Goal: Find specific page/section: Find specific page/section

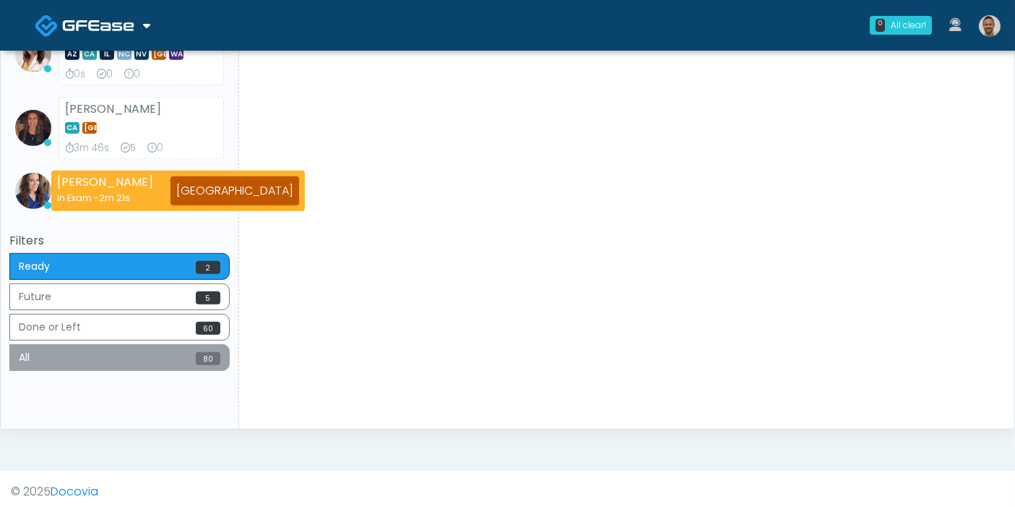
click at [134, 358] on button "All 80" at bounding box center [119, 357] width 220 height 27
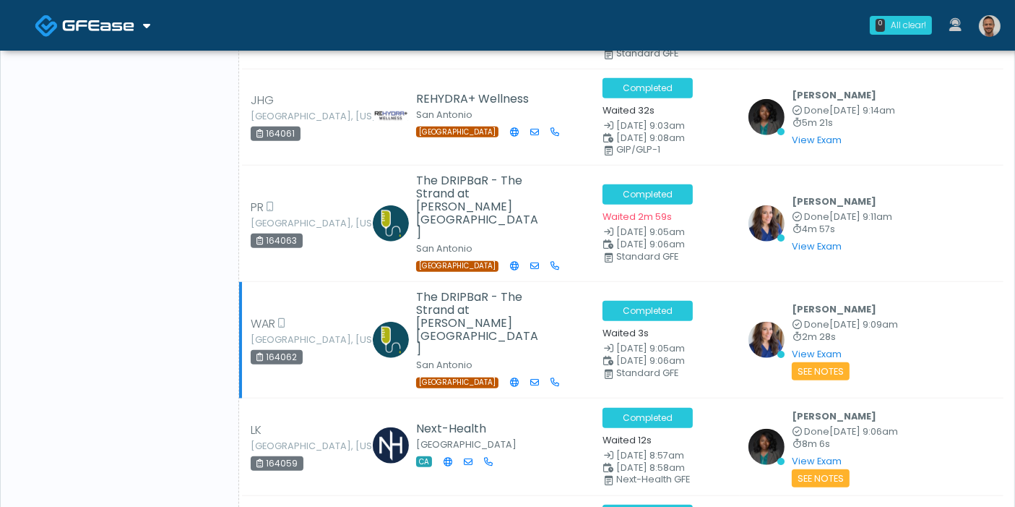
scroll to position [1311, 0]
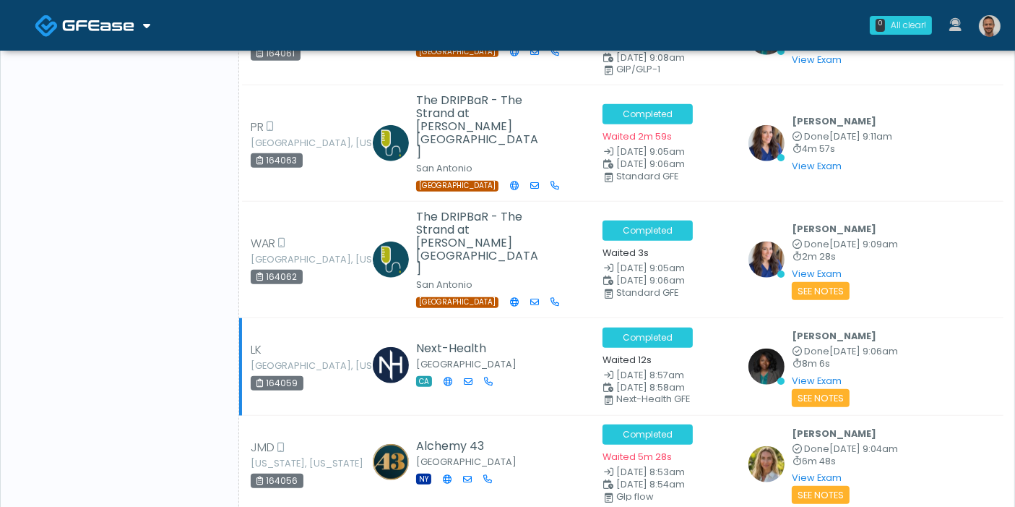
click at [525, 318] on td "Next-Health Studio City CA" at bounding box center [480, 367] width 228 height 98
click at [805, 374] on link "View Exam" at bounding box center [817, 380] width 50 height 12
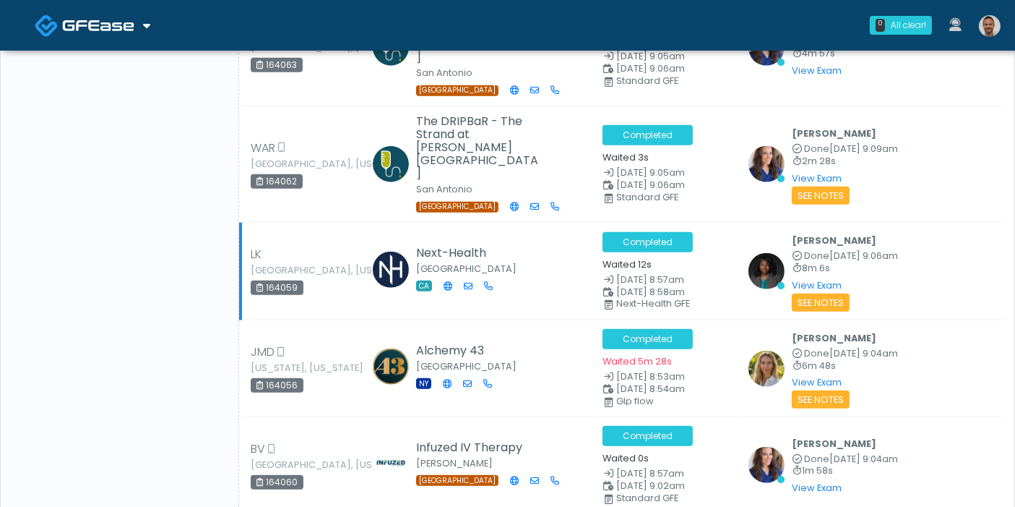
drag, startPoint x: 301, startPoint y: 220, endPoint x: 266, endPoint y: 225, distance: 35.2
click at [266, 280] on div "164059" at bounding box center [277, 287] width 53 height 14
copy div "164059"
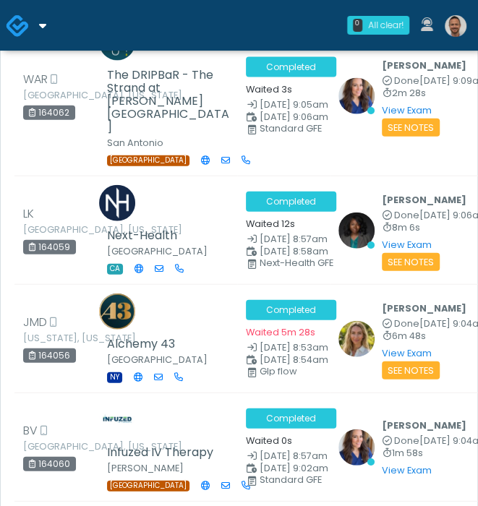
scroll to position [2791, 0]
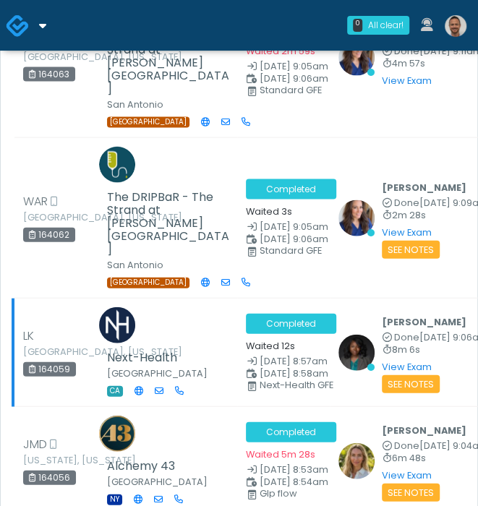
click at [72, 377] on div "164059" at bounding box center [49, 369] width 53 height 14
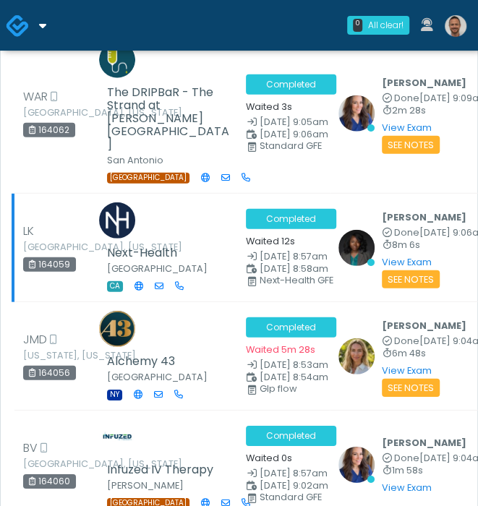
scroll to position [3032, 0]
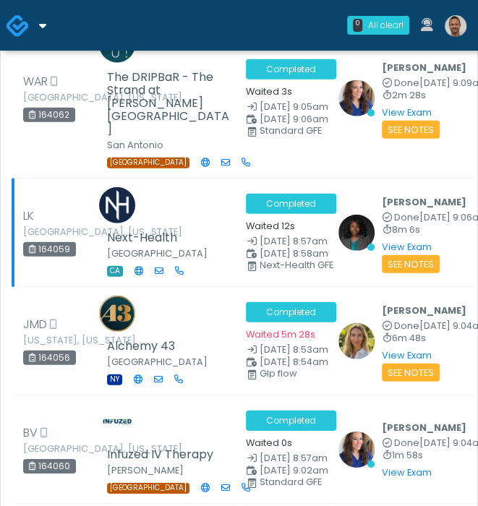
drag, startPoint x: 70, startPoint y: 301, endPoint x: 39, endPoint y: 301, distance: 31.1
click at [39, 257] on div "164059" at bounding box center [49, 249] width 53 height 14
copy div "164059"
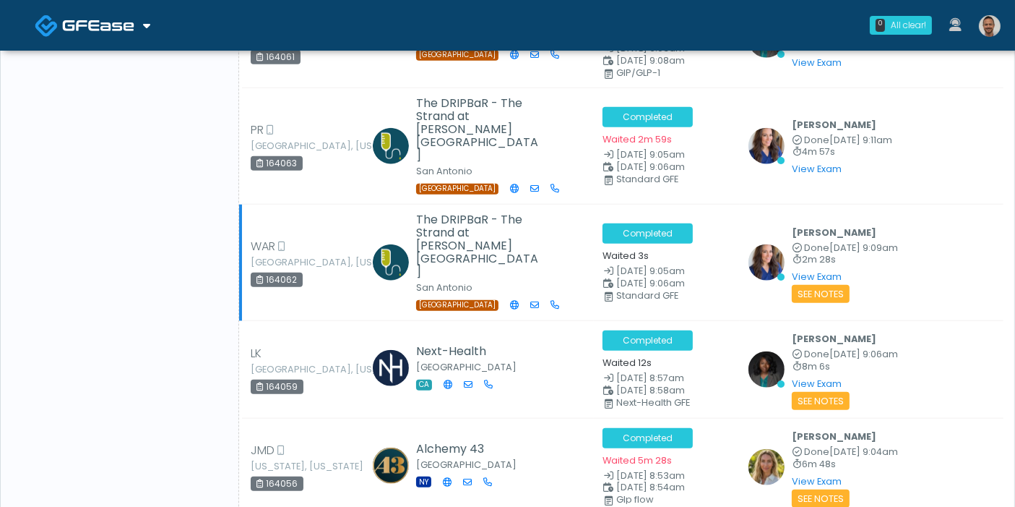
scroll to position [1419, 0]
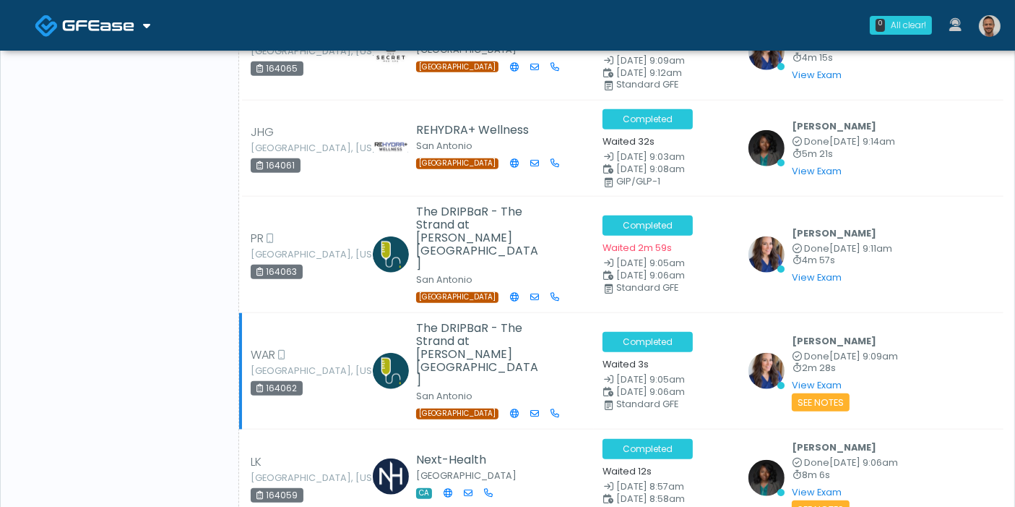
click at [671, 332] on span "Completed" at bounding box center [648, 342] width 90 height 20
click at [816, 393] on small "See Notes" at bounding box center [821, 402] width 58 height 18
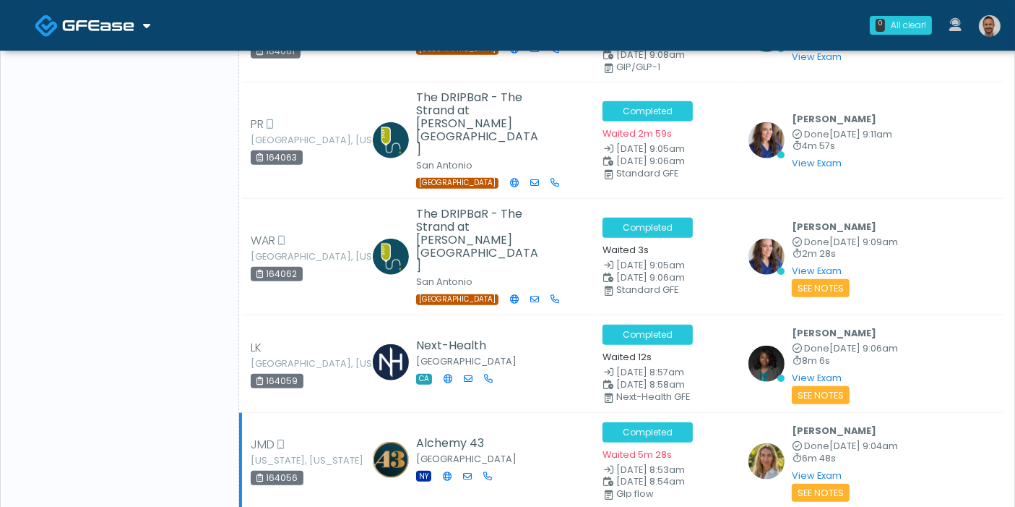
scroll to position [1580, 0]
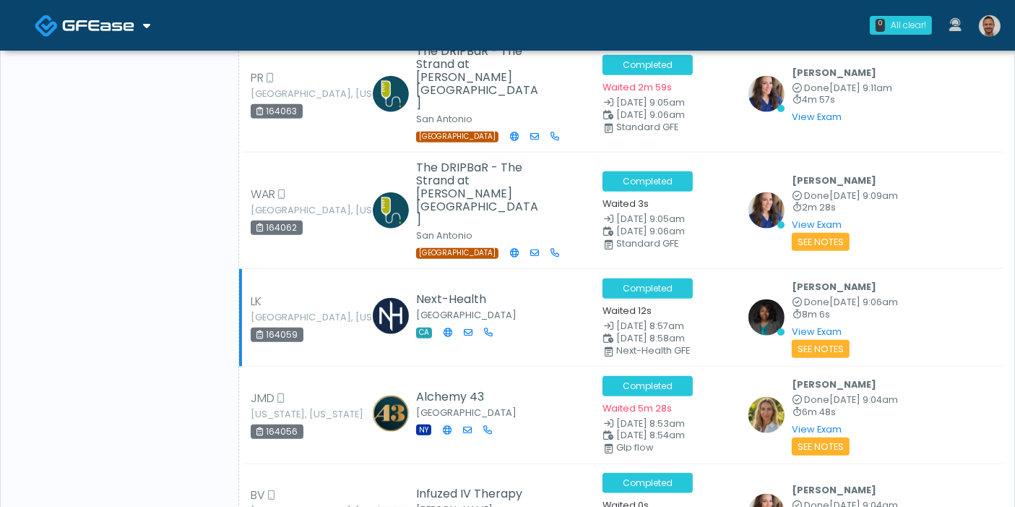
click at [830, 340] on small "See Notes" at bounding box center [821, 349] width 58 height 18
click at [813, 325] on link "View Exam" at bounding box center [817, 331] width 50 height 12
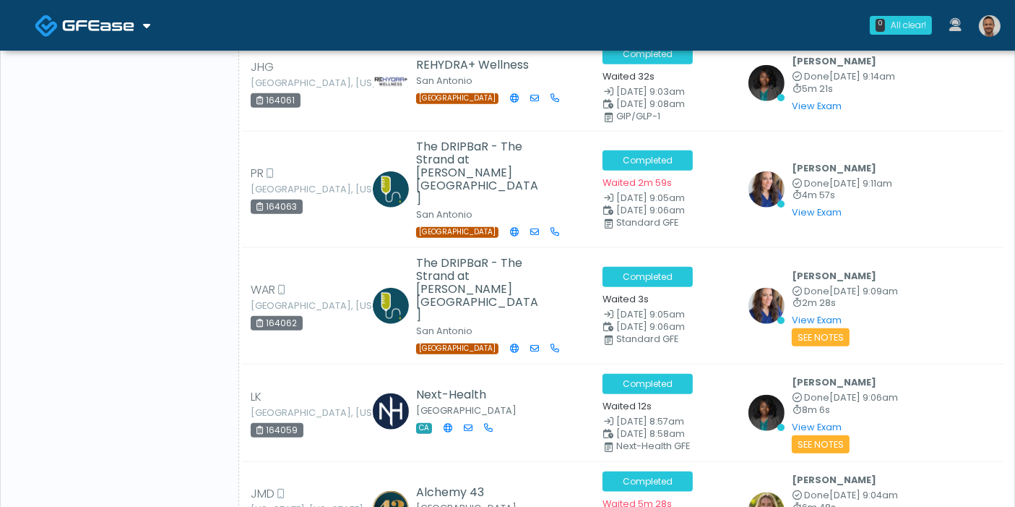
scroll to position [1148, 0]
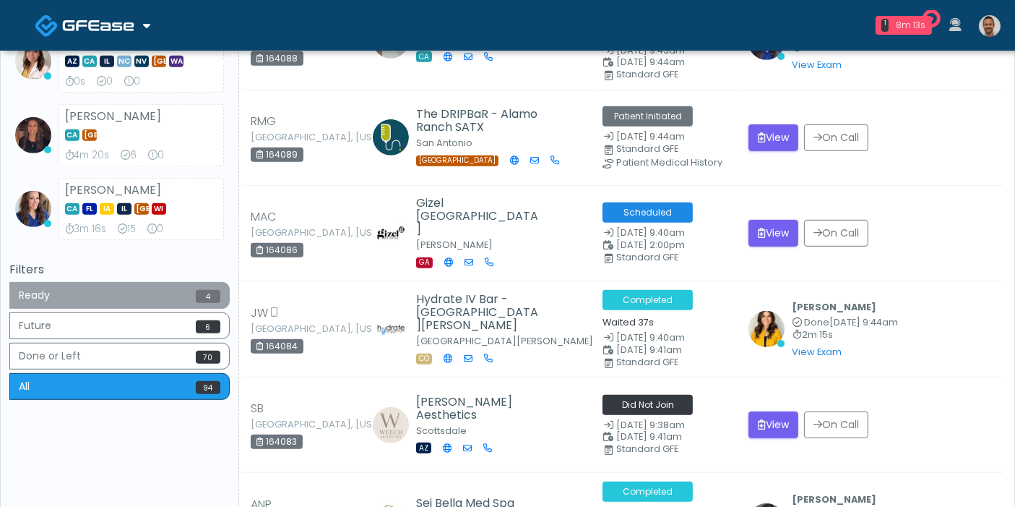
scroll to position [723, 0]
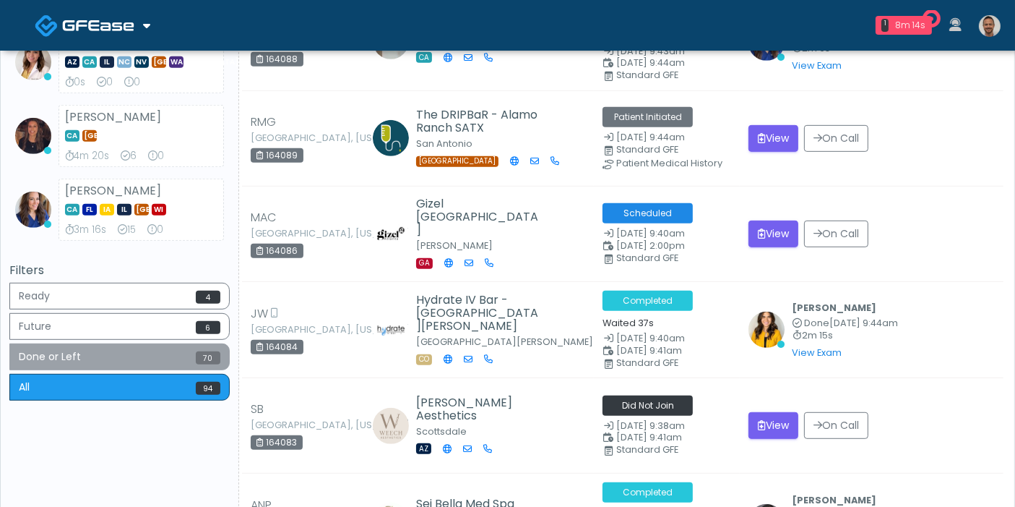
click at [115, 354] on button "Done or Left 70" at bounding box center [119, 356] width 220 height 27
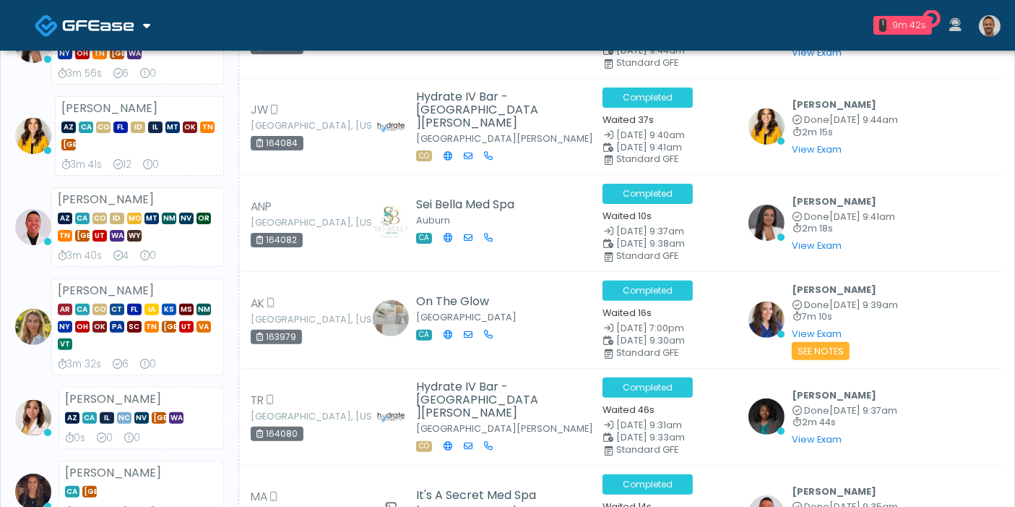
scroll to position [803, 0]
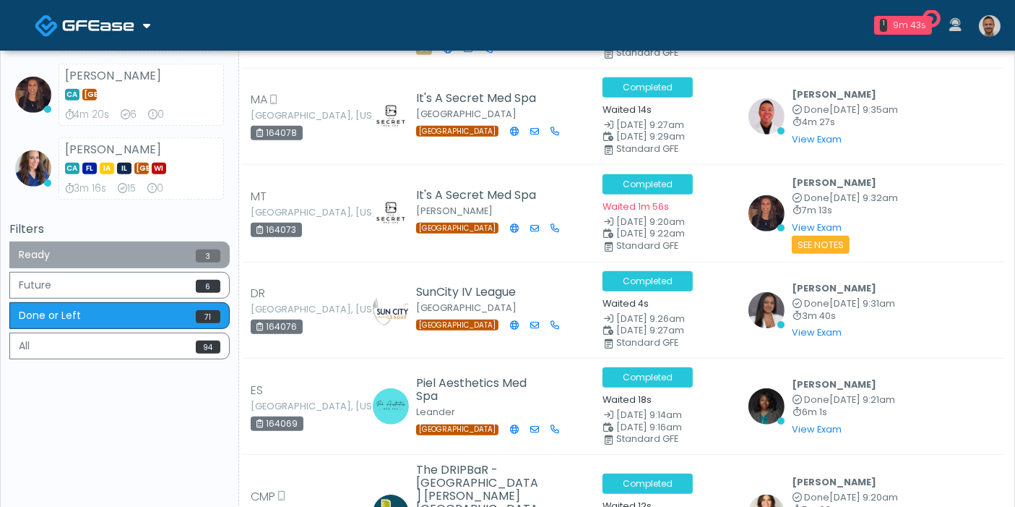
click at [139, 254] on button "Ready 3" at bounding box center [119, 254] width 220 height 27
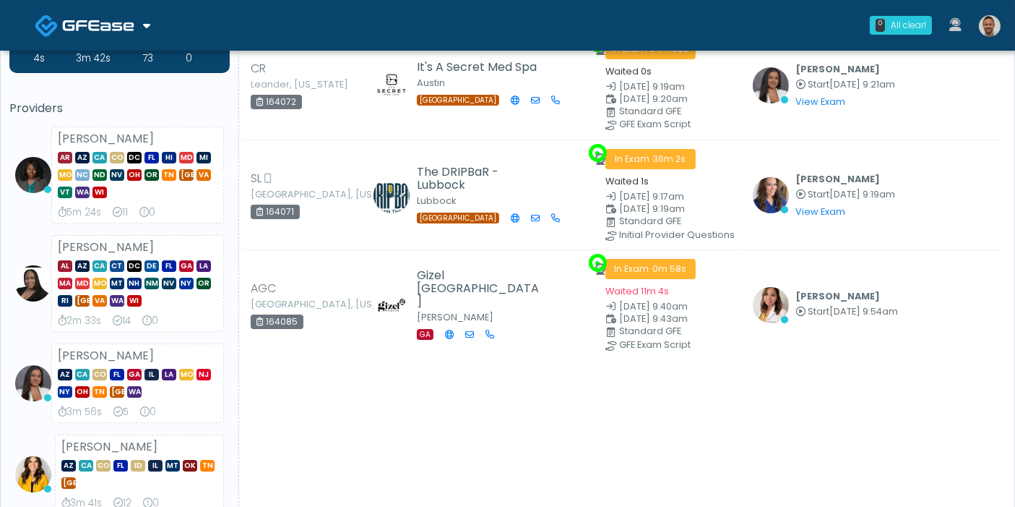
scroll to position [0, 0]
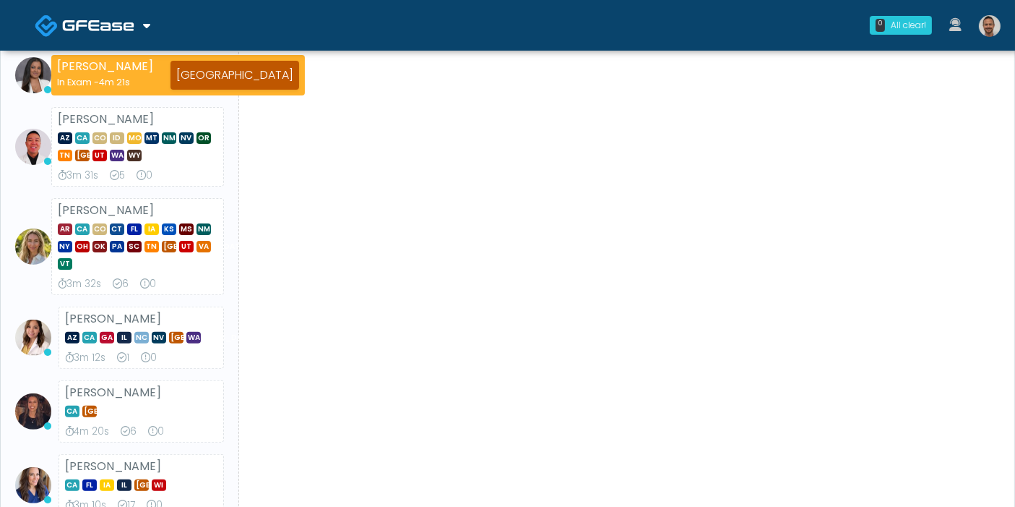
scroll to position [231, 0]
